Goal: Task Accomplishment & Management: Use online tool/utility

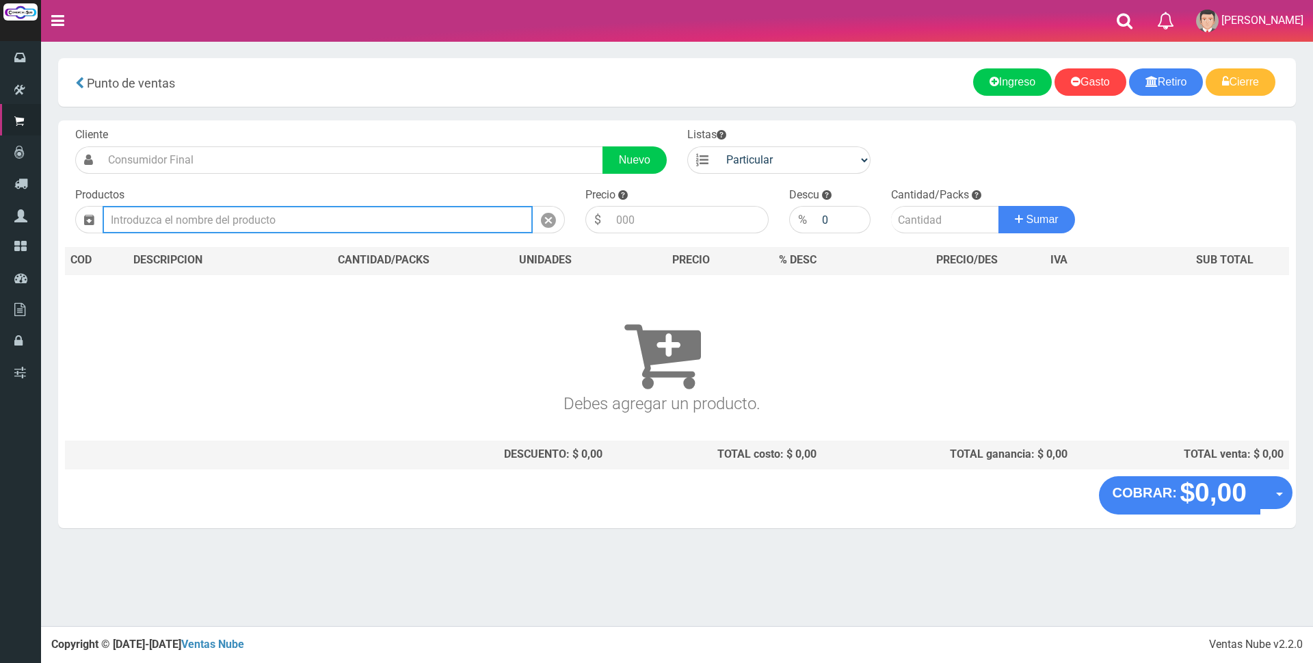
click at [357, 217] on input "text" at bounding box center [318, 219] width 430 height 27
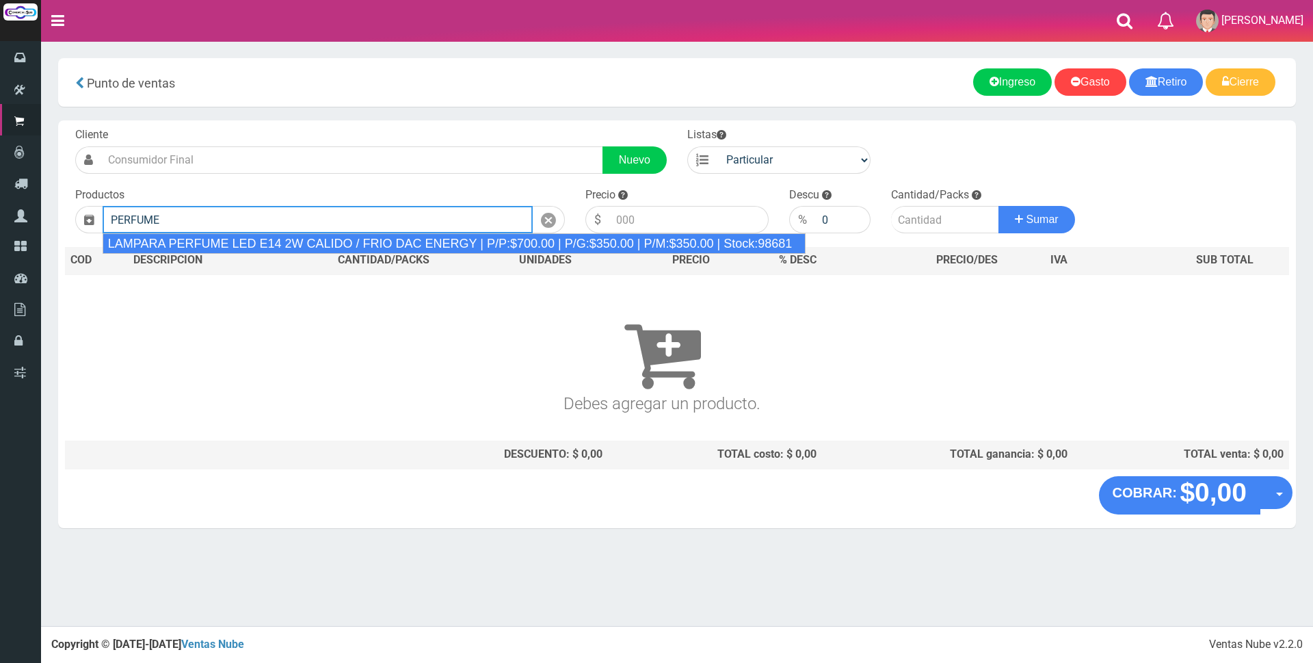
click at [354, 243] on div "LAMPARA PERFUME LED E14 2W CALIDO / FRIO DAC ENERGY | P/P:$700.00 | P/G:$350.00…" at bounding box center [455, 243] width 704 height 21
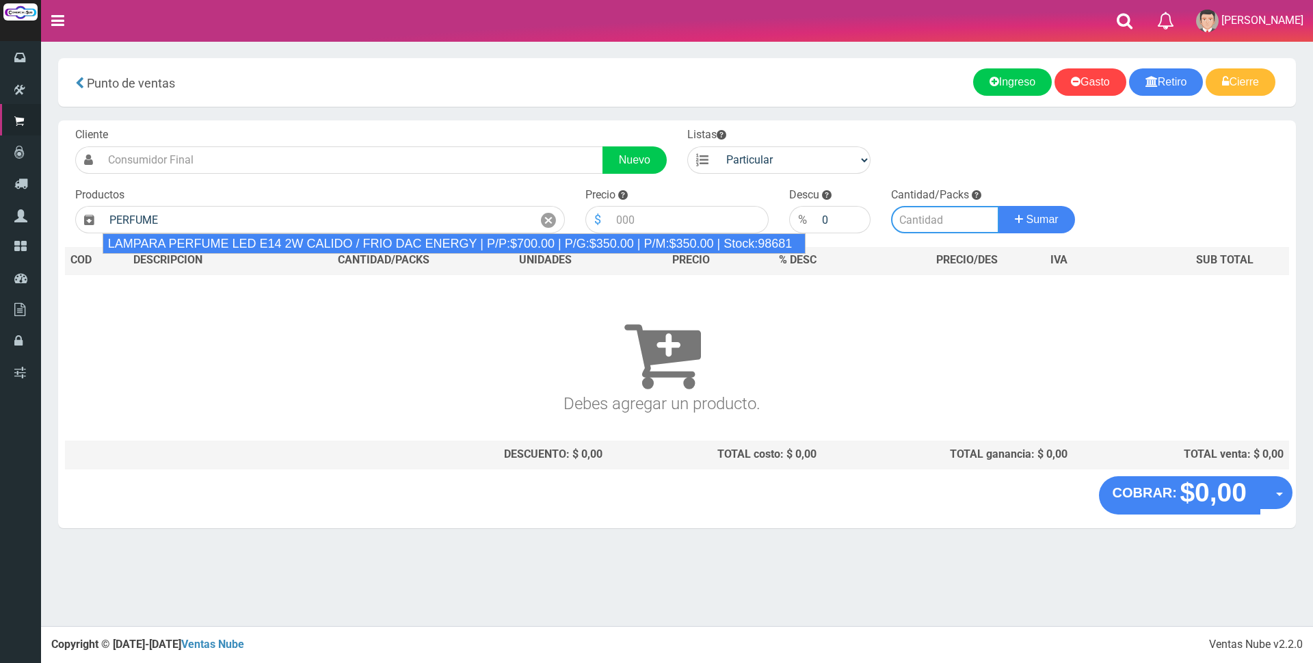
type input "LAMPARA PERFUME LED E14 2W CALIDO / FRIO DAC ENERGY | P/P:$700.00 | P/G:$350.00…"
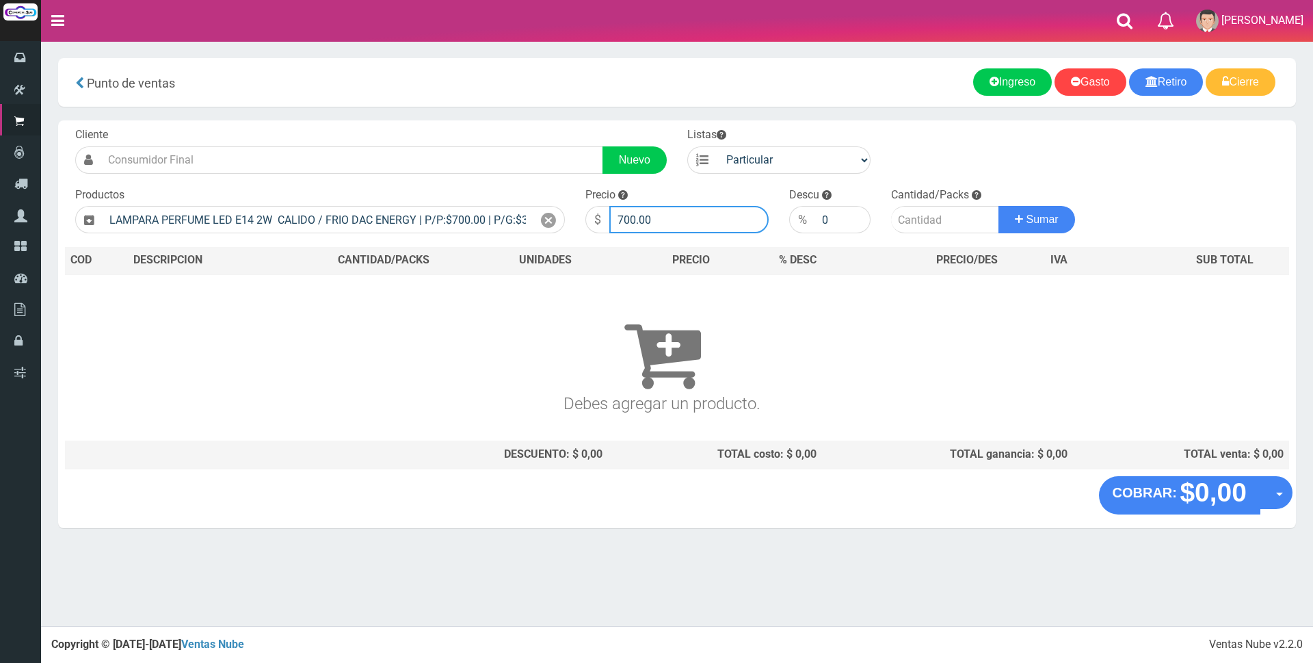
click at [670, 214] on input "700.00" at bounding box center [688, 219] width 159 height 27
type input "7"
type input "3000"
click at [915, 218] on input "number" at bounding box center [945, 219] width 108 height 27
type input "1"
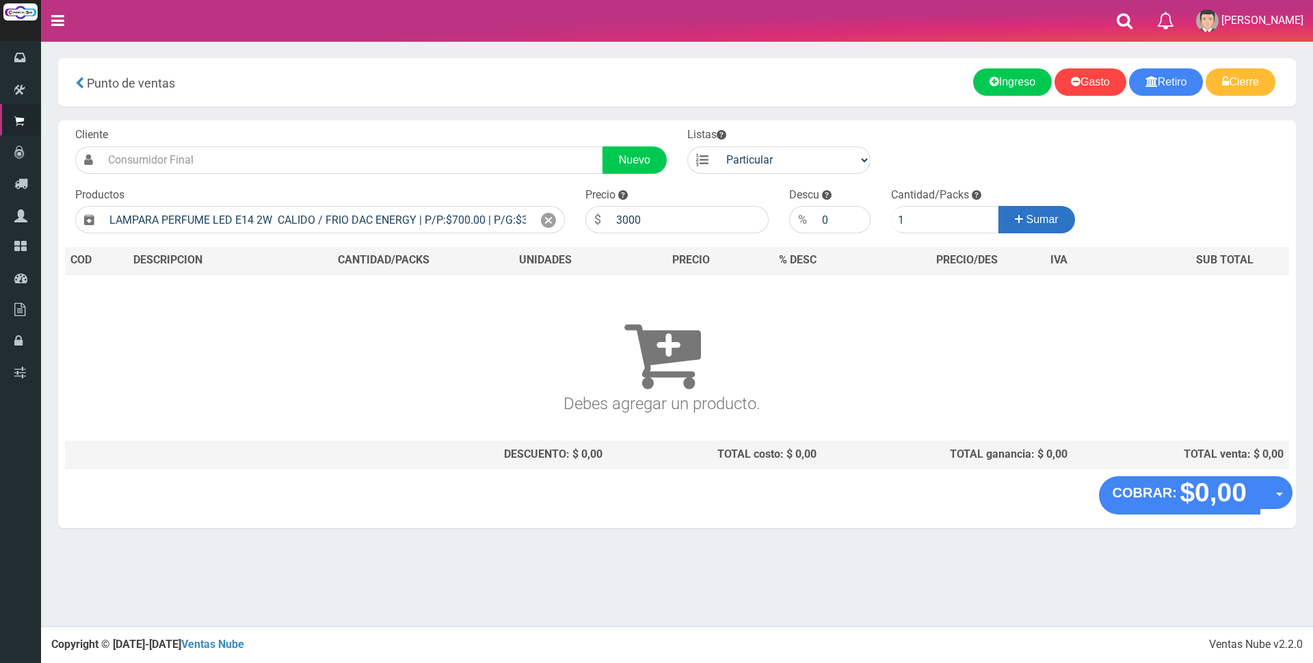
click at [1021, 211] on button "Sumar" at bounding box center [1036, 219] width 77 height 27
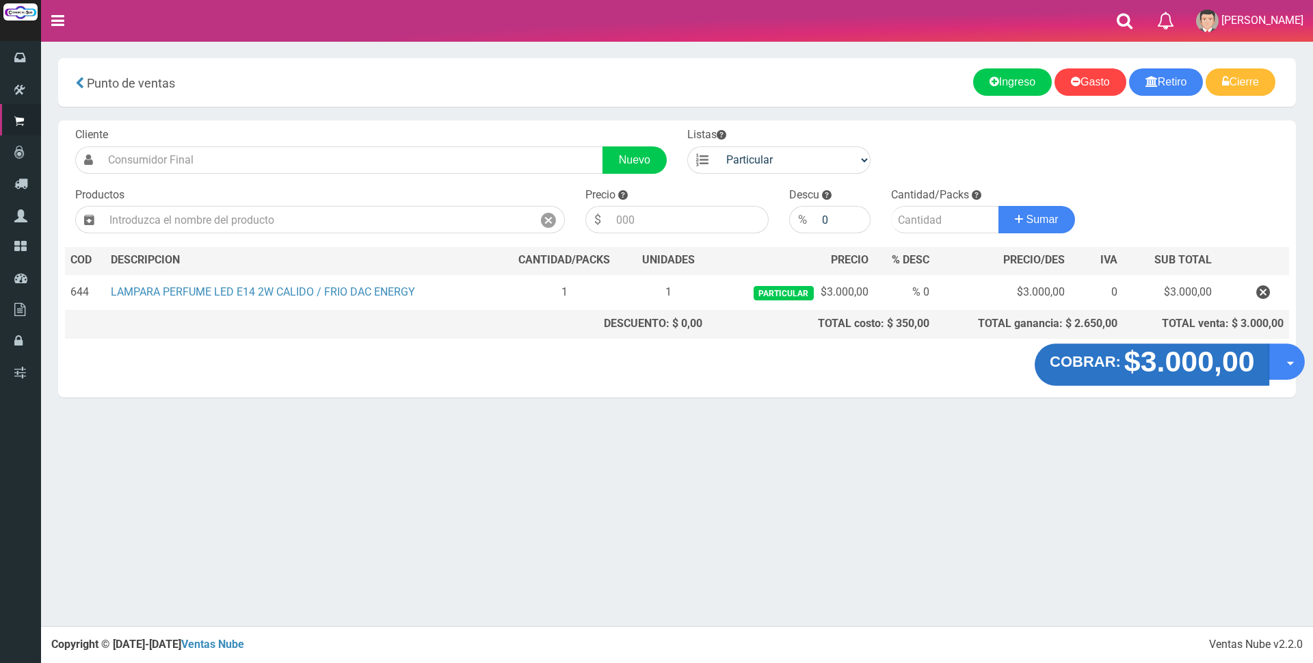
click at [1136, 366] on strong "$3.000,00" at bounding box center [1188, 361] width 131 height 32
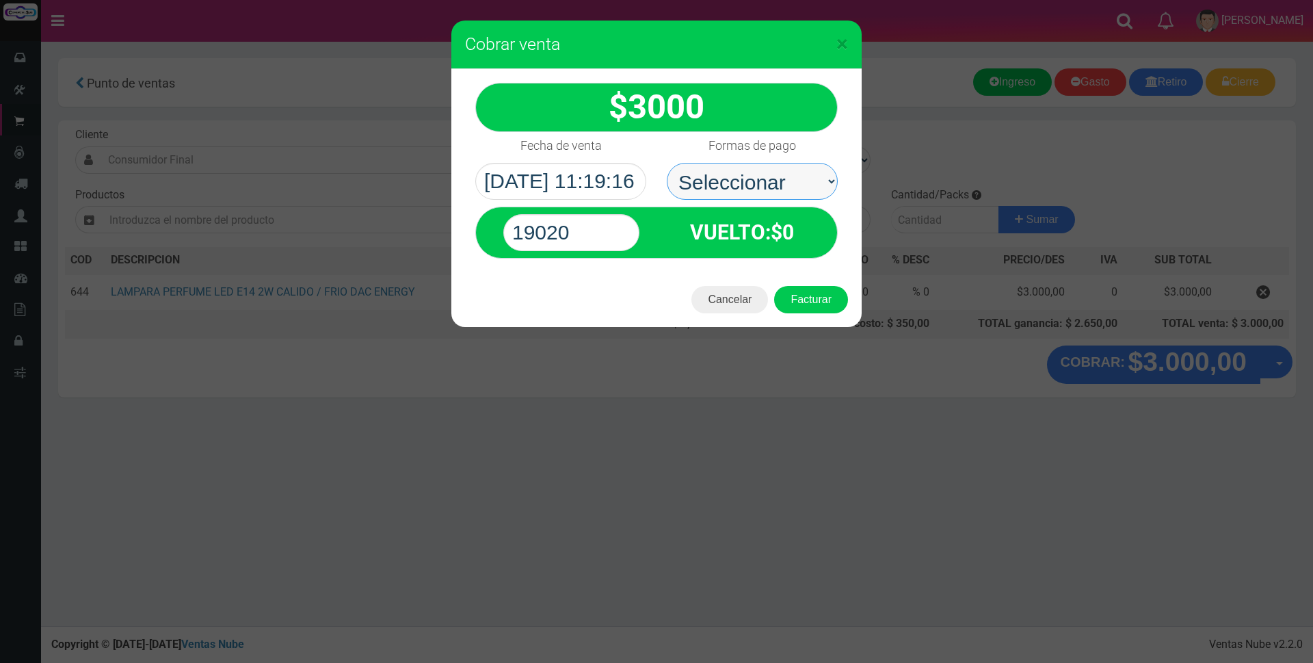
click at [732, 179] on select "Seleccionar Efectivo Tarjeta de Crédito Depósito Débito" at bounding box center [752, 181] width 171 height 37
select select "Efectivo"
click at [667, 163] on select "Seleccionar Efectivo Tarjeta de Crédito Depósito Débito" at bounding box center [752, 181] width 171 height 37
click at [611, 226] on input "19020" at bounding box center [571, 232] width 136 height 37
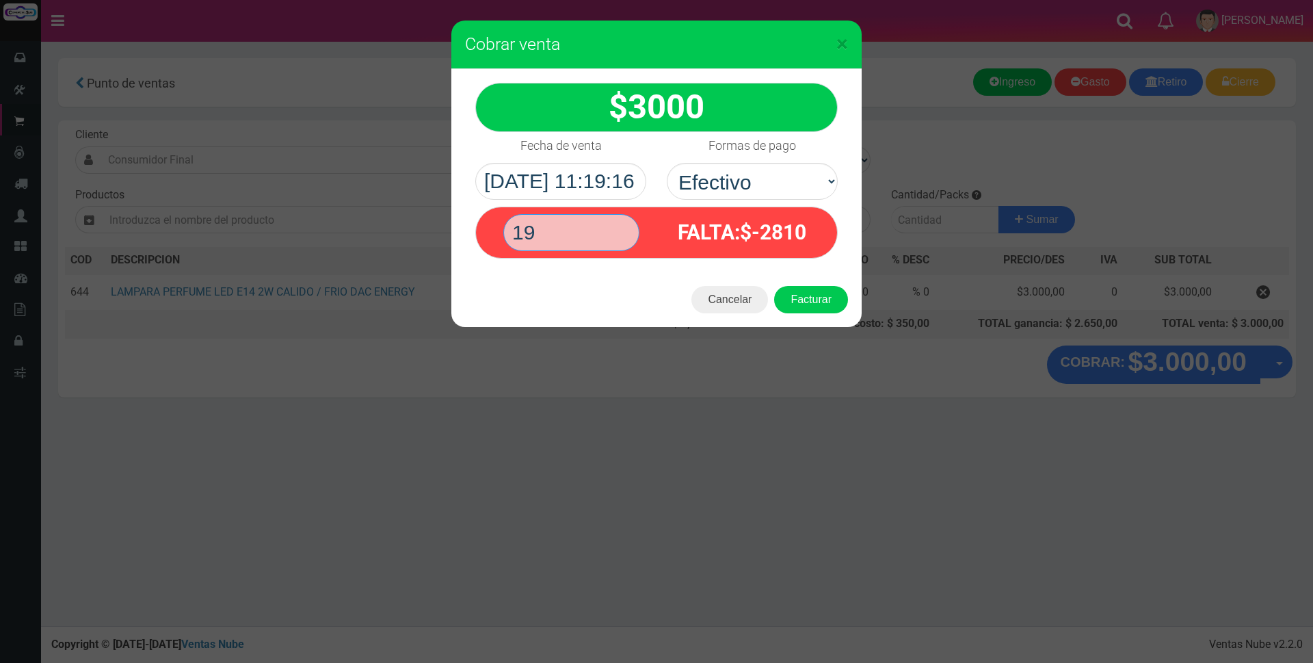
type input "1"
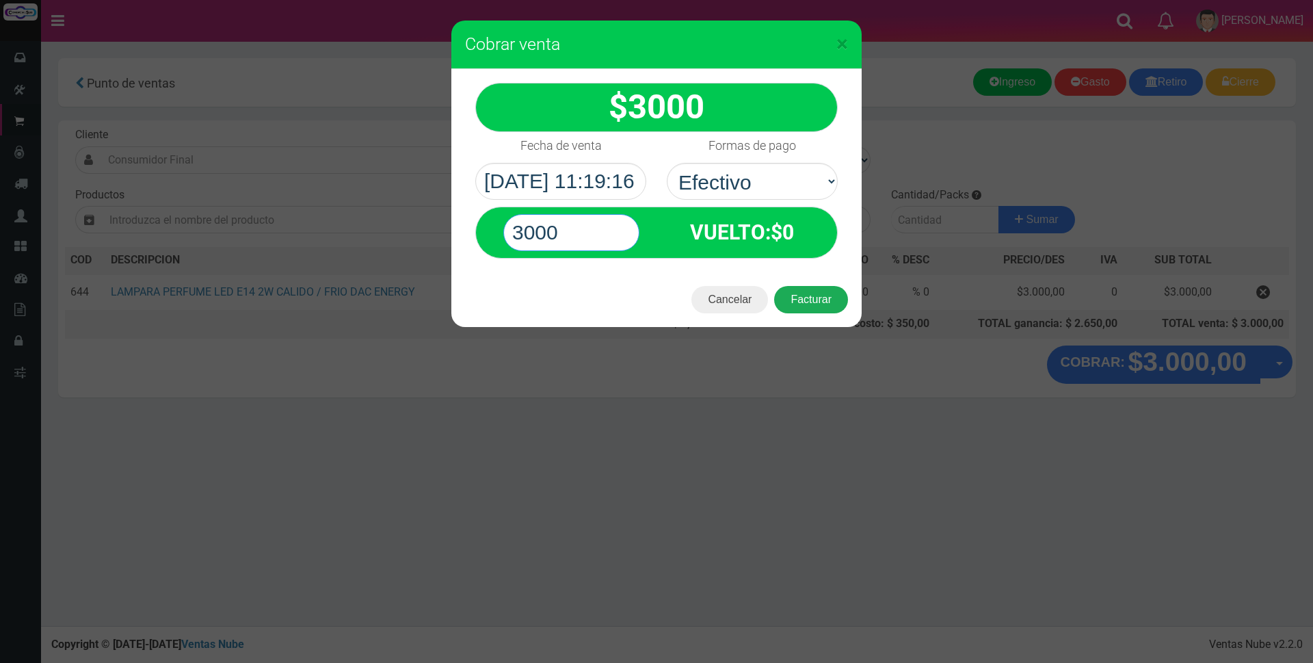
type input "3000"
click at [844, 296] on button "Facturar" at bounding box center [811, 299] width 74 height 27
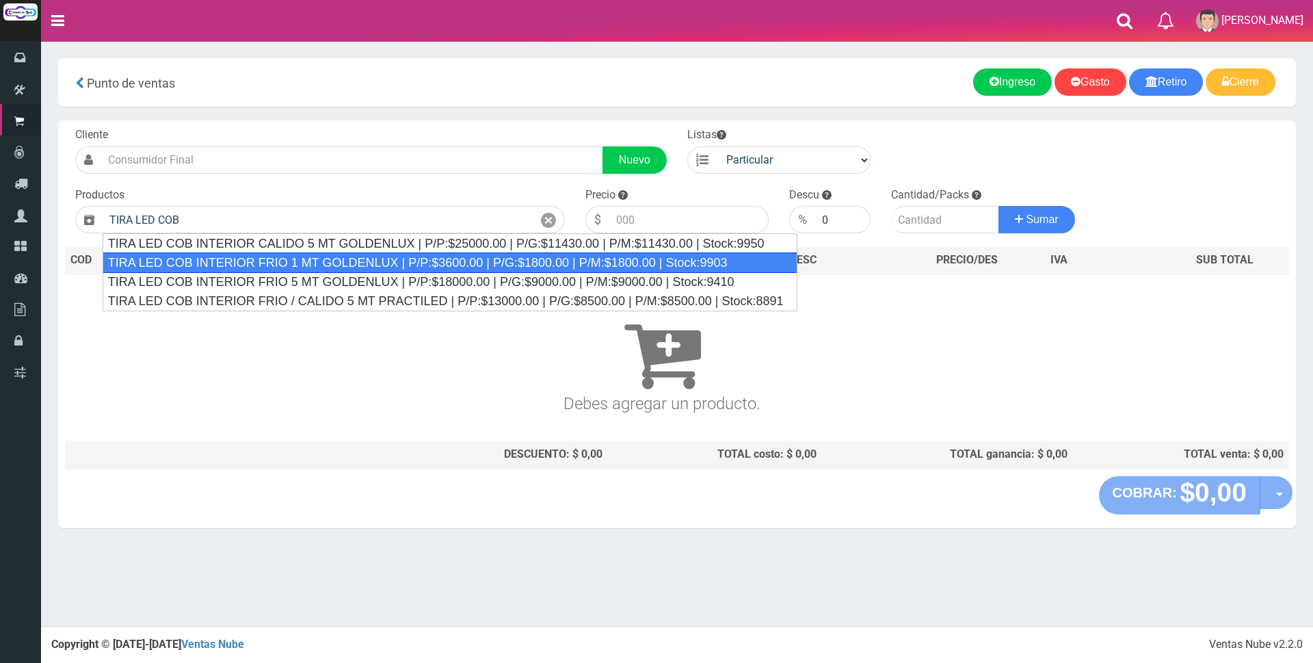
click at [307, 254] on div "TIRA LED COB INTERIOR FRIO 1 MT GOLDENLUX | P/P:$3600.00 | P/G:$1800.00 | P/M:$…" at bounding box center [450, 262] width 695 height 21
type input "TIRA LED COB INTERIOR FRIO 1 MT GOLDENLUX | P/P:$3600.00 | P/G:$1800.00 | P/M:$…"
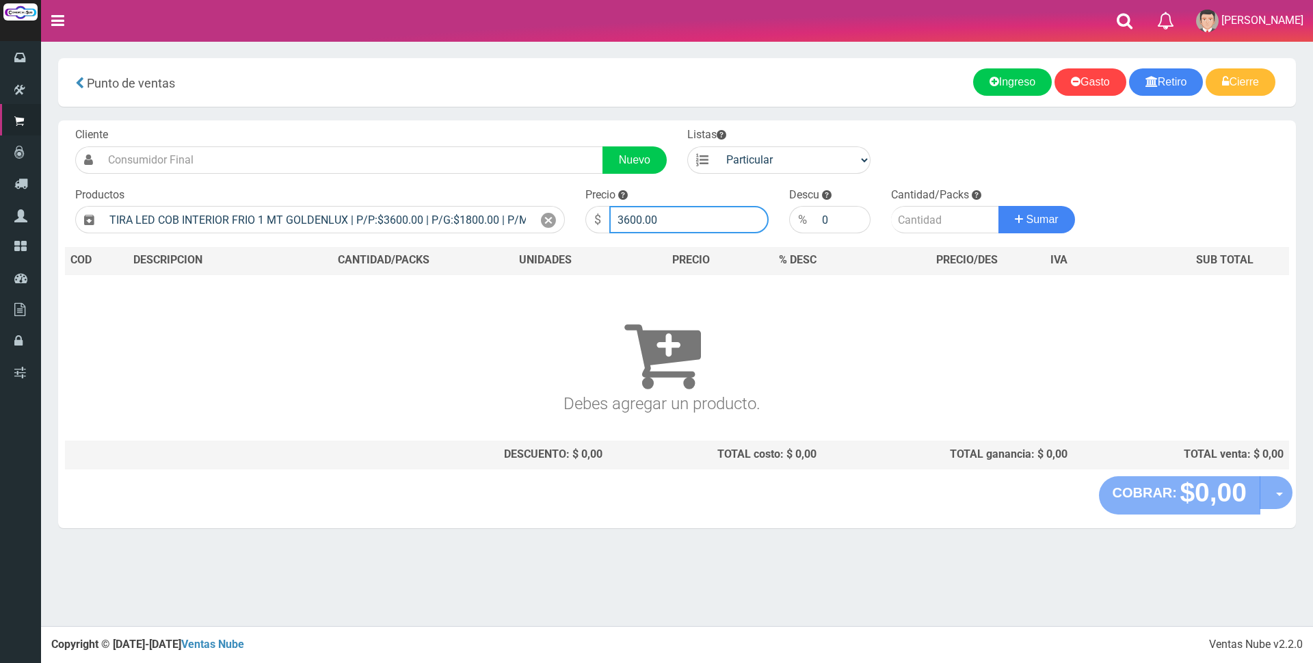
click at [695, 221] on input "3600.00" at bounding box center [688, 219] width 159 height 27
type input "3"
type input "5000"
click at [935, 221] on input "number" at bounding box center [945, 219] width 108 height 27
type input "1"
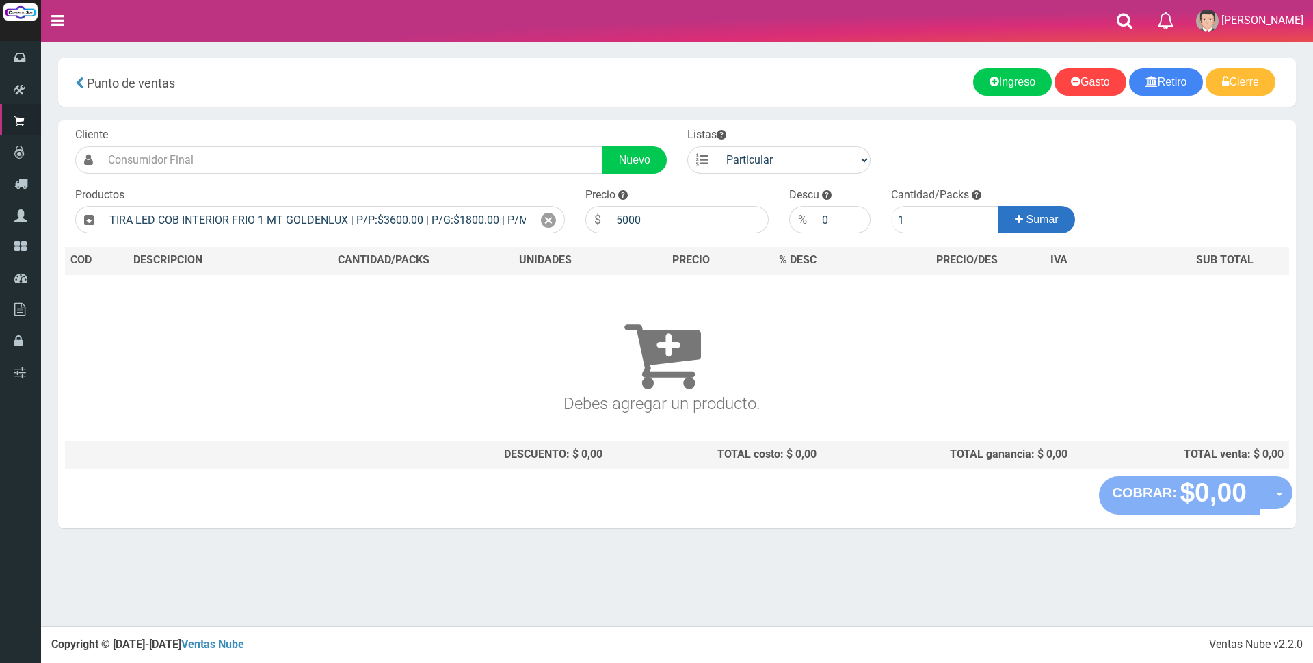
click at [1048, 220] on span "Sumar" at bounding box center [1042, 219] width 32 height 12
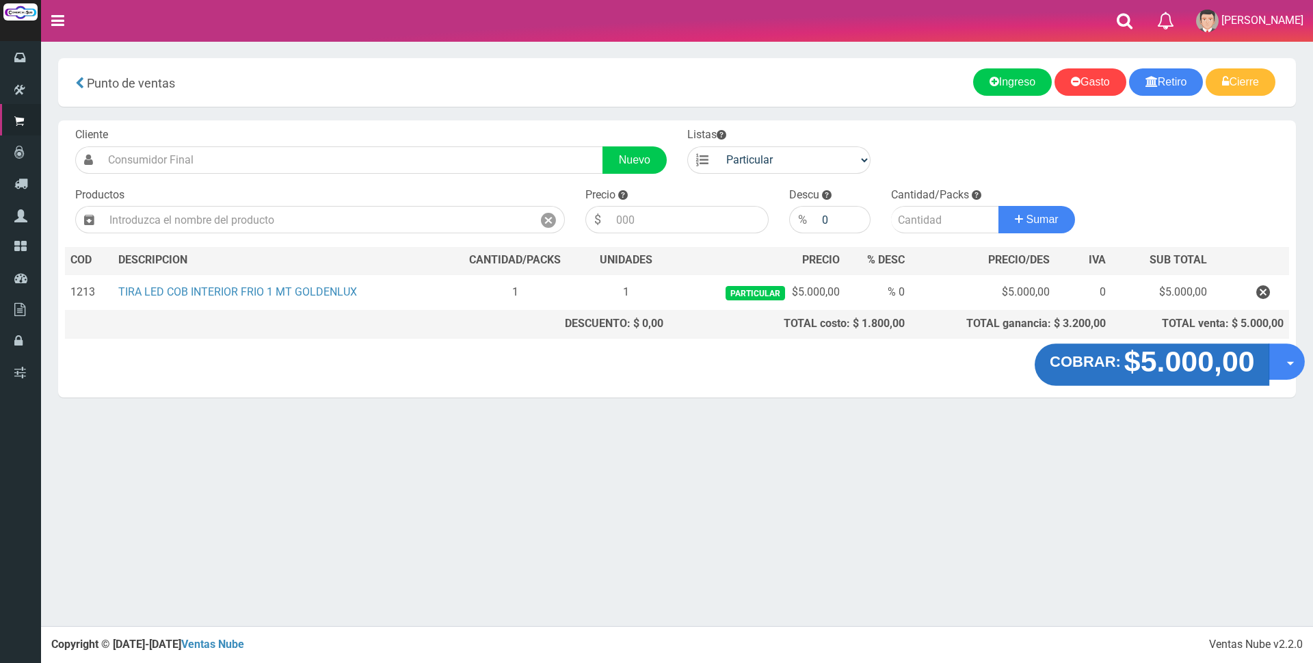
click at [1181, 377] on strong "$5.000,00" at bounding box center [1188, 361] width 131 height 32
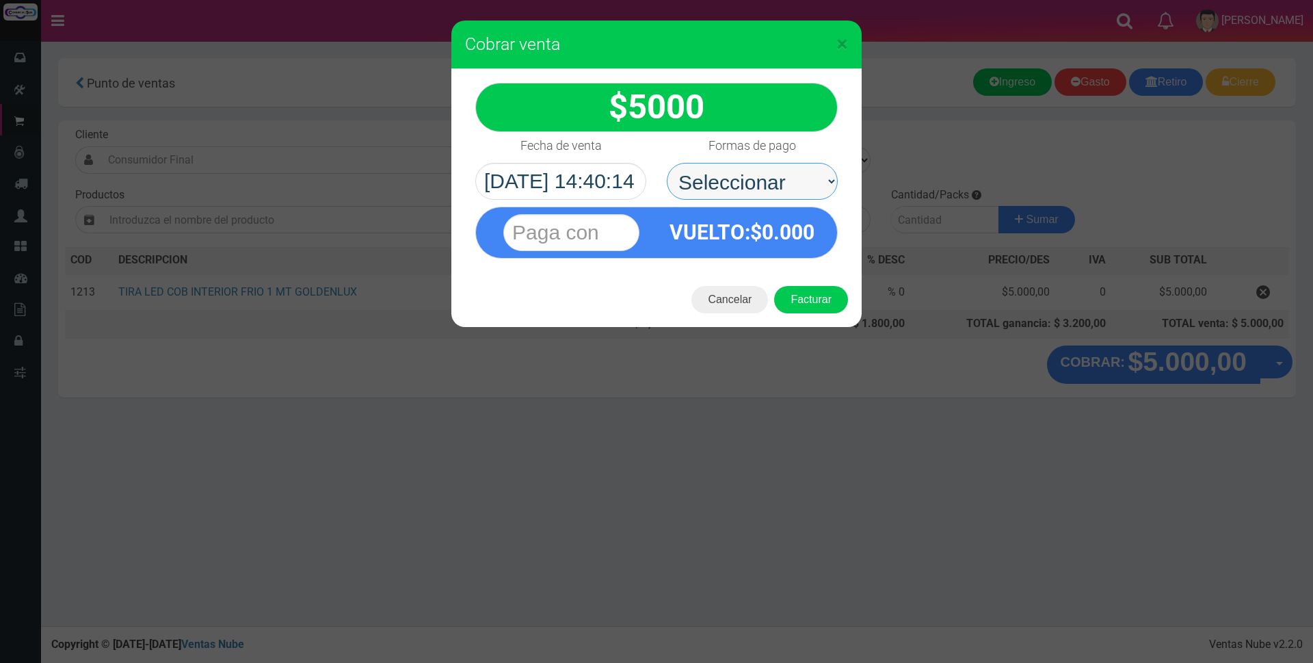
click at [706, 171] on select "Seleccionar Efectivo Tarjeta de Crédito Depósito Débito" at bounding box center [752, 181] width 171 height 37
select select "Efectivo"
click at [667, 163] on select "Seleccionar Efectivo Tarjeta de Crédito Depósito Débito" at bounding box center [752, 181] width 171 height 37
click at [618, 234] on input "text" at bounding box center [571, 232] width 136 height 37
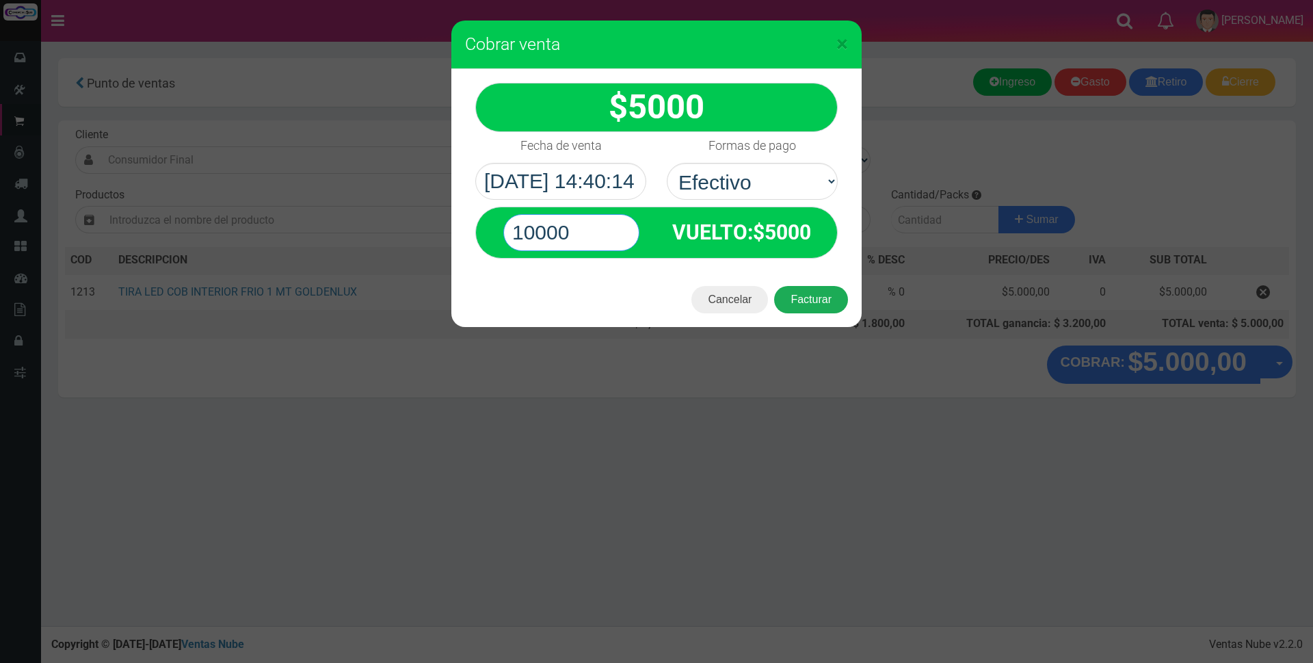
type input "10000"
click at [799, 291] on button "Facturar" at bounding box center [811, 299] width 74 height 27
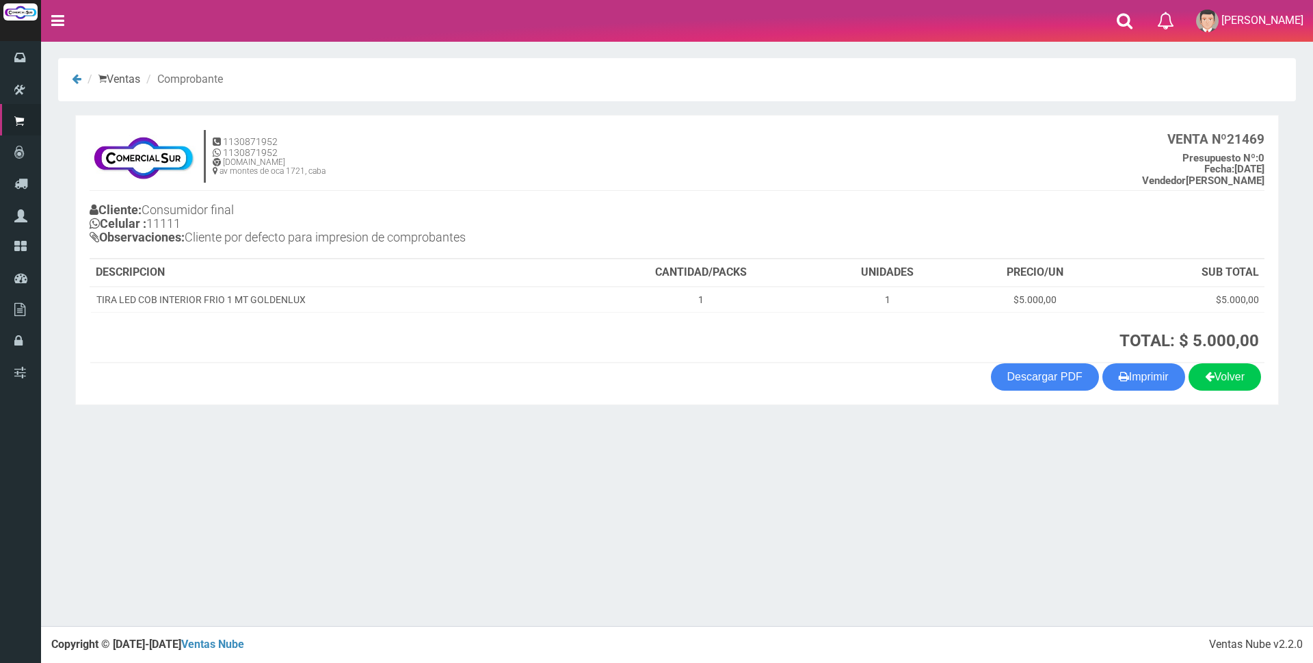
click at [758, 520] on div "× Titulo del Msj texto Mas Texto Cancelar Aceptar Ventas Comprobante" at bounding box center [677, 313] width 1272 height 626
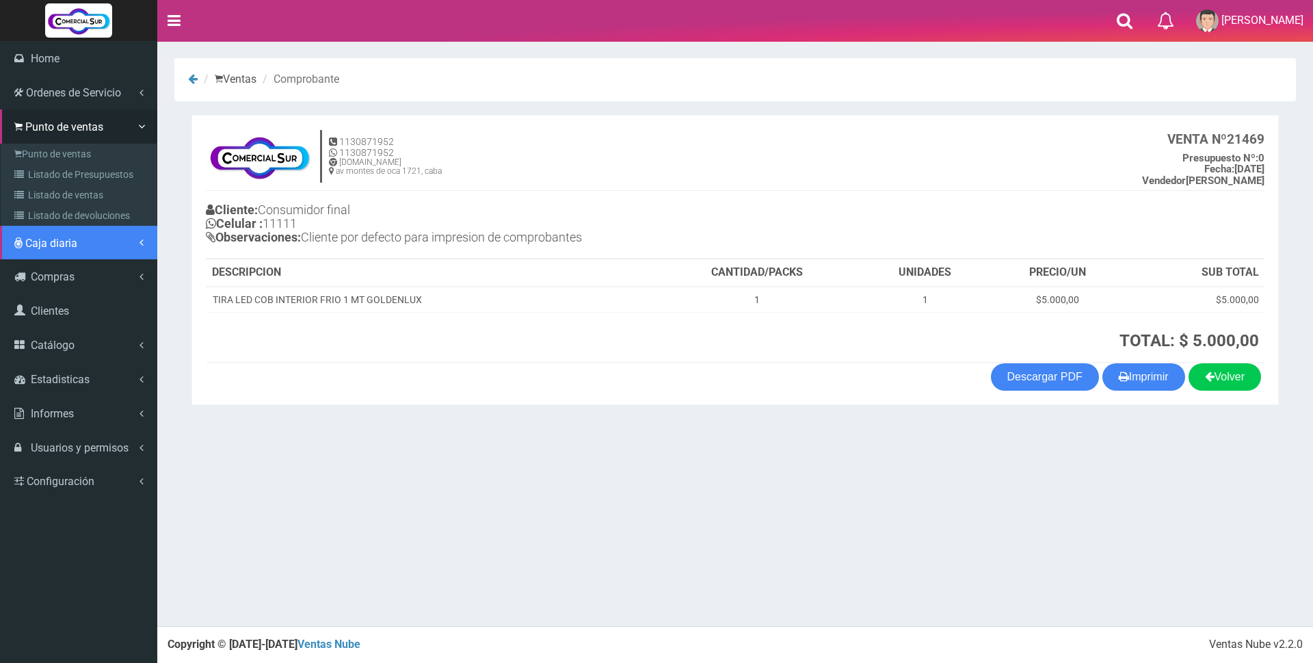
click at [40, 248] on span "Caja diaria" at bounding box center [51, 243] width 52 height 13
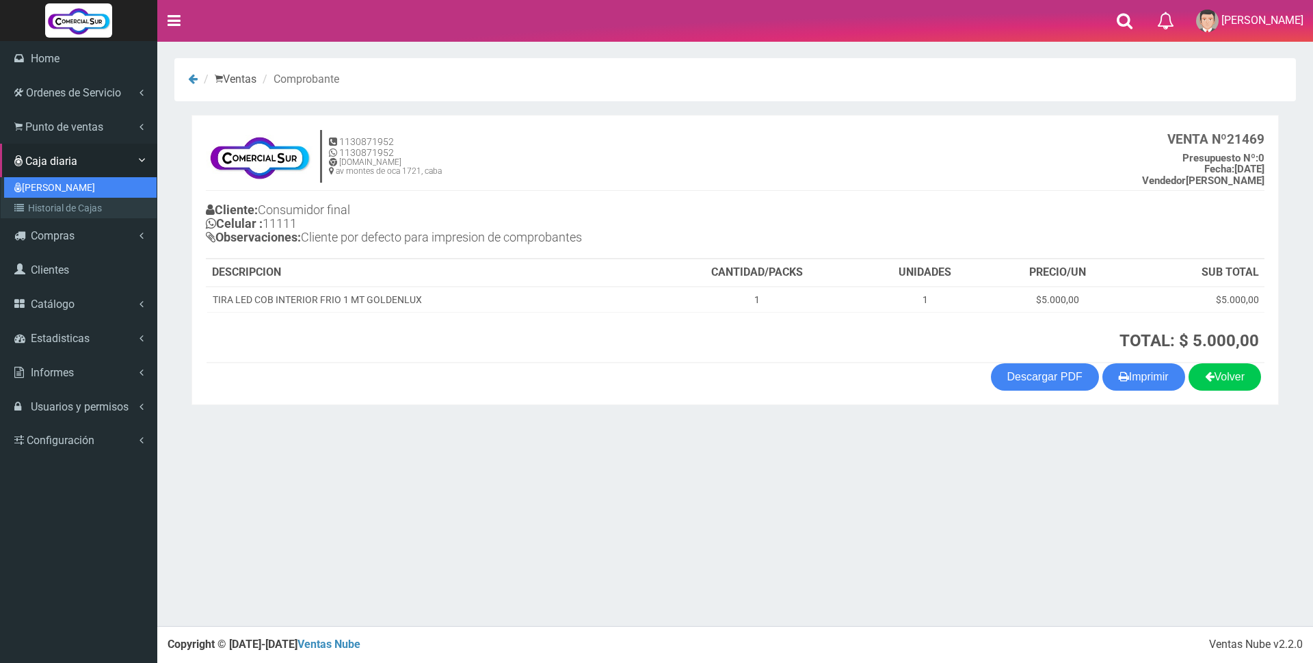
click at [42, 191] on link "[PERSON_NAME]" at bounding box center [80, 187] width 152 height 21
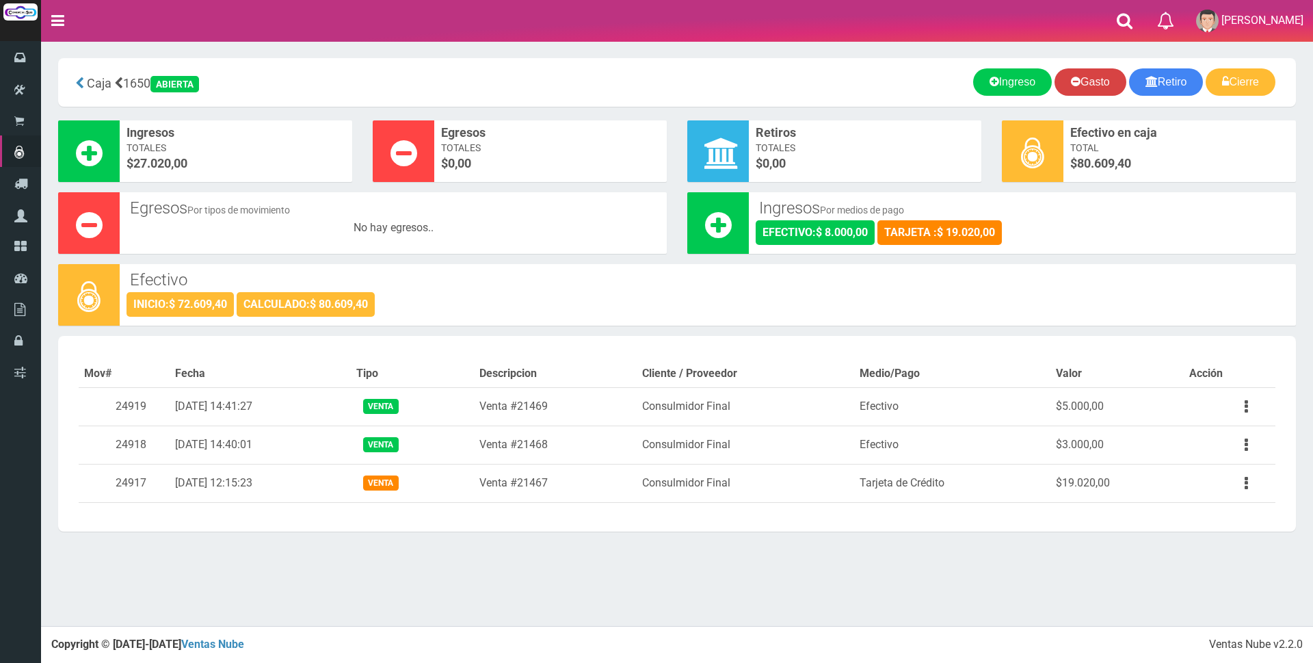
click at [1084, 83] on link "Gasto" at bounding box center [1090, 81] width 72 height 27
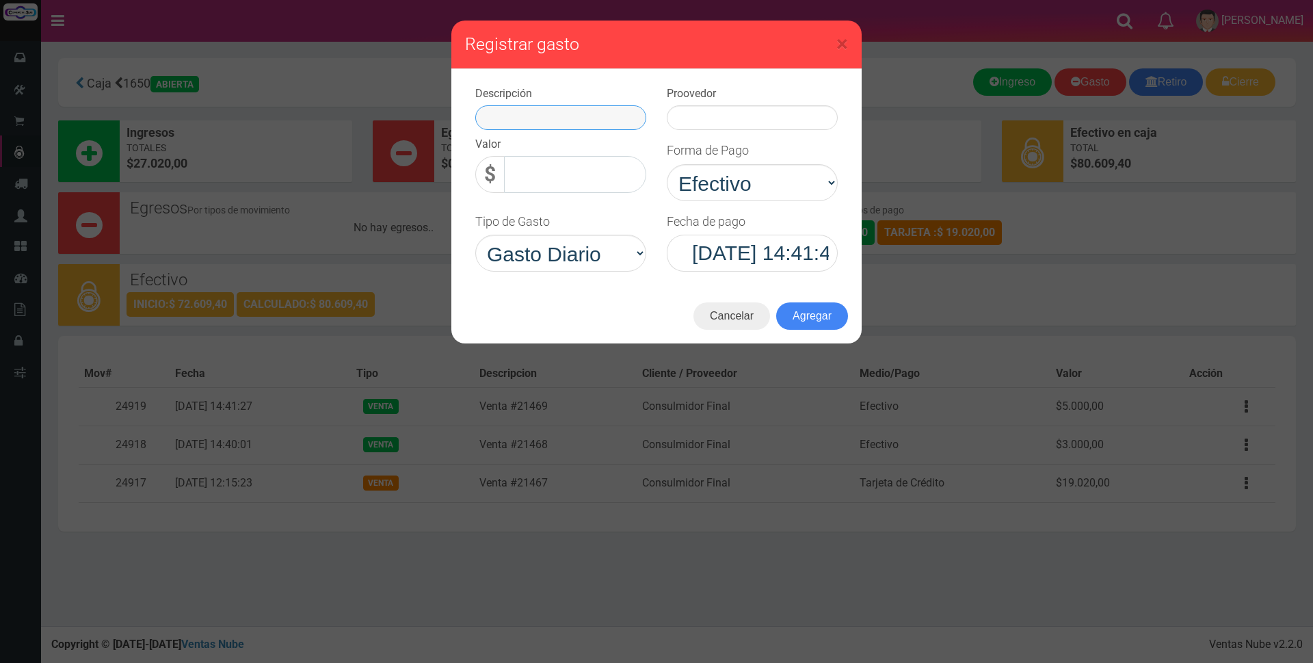
click at [498, 112] on input "text" at bounding box center [560, 117] width 171 height 25
type input "varios"
click at [558, 181] on input "0,00" at bounding box center [575, 174] width 142 height 37
type input "13.000,00"
click at [696, 123] on input "text" at bounding box center [752, 117] width 171 height 25
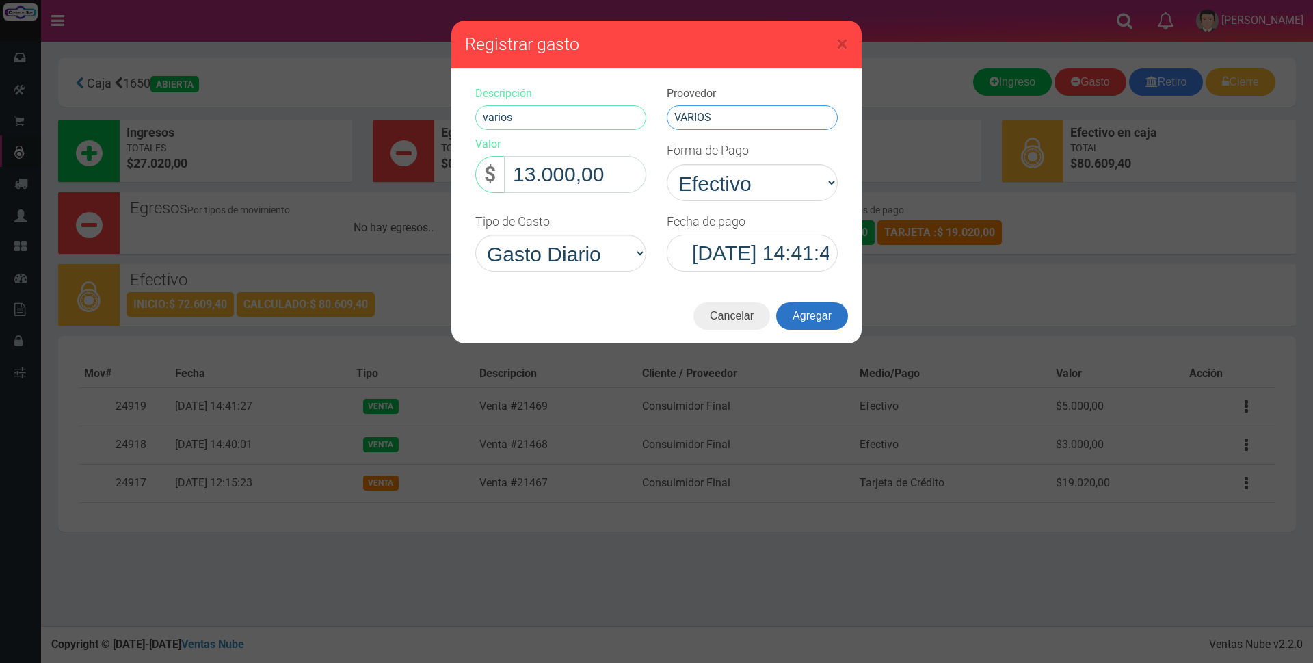
type input "VARIOS"
click at [812, 323] on button "Agregar" at bounding box center [812, 315] width 72 height 27
